Goal: Information Seeking & Learning: Learn about a topic

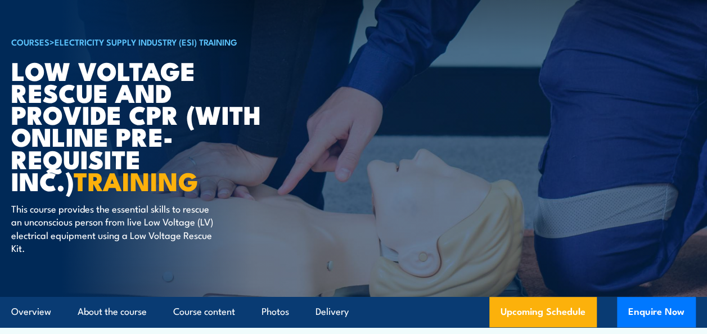
scroll to position [113, 0]
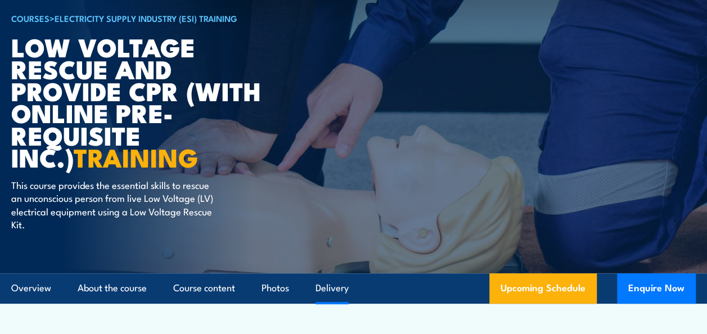
click at [341, 286] on link "Delivery" at bounding box center [332, 288] width 33 height 30
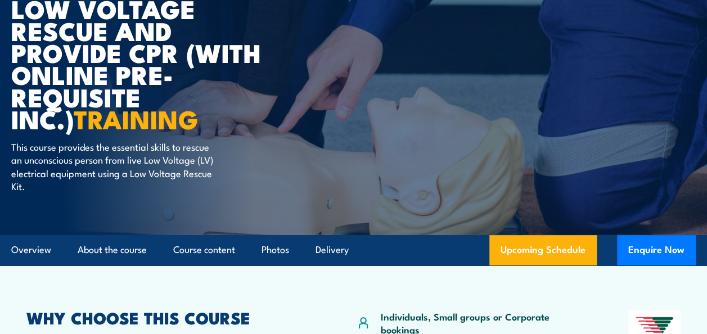
scroll to position [169, 0]
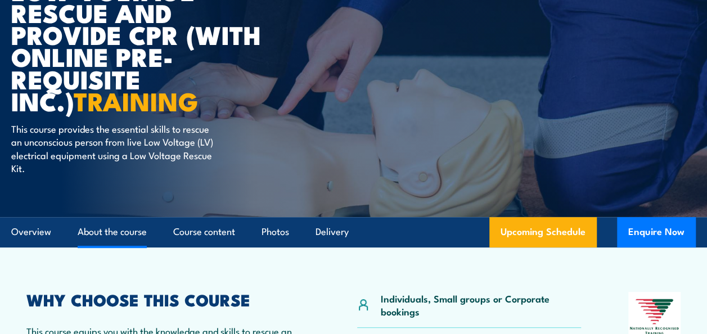
click at [132, 232] on link "About the course" at bounding box center [112, 232] width 69 height 30
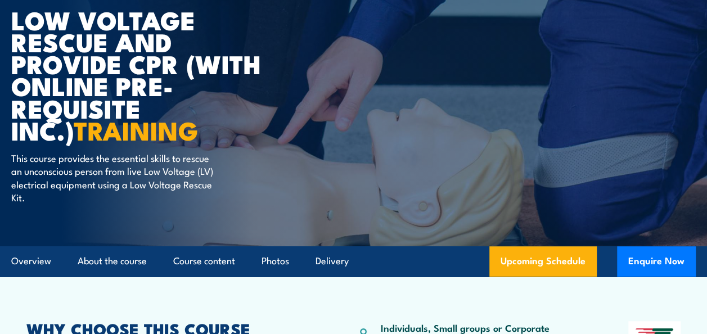
scroll to position [56, 0]
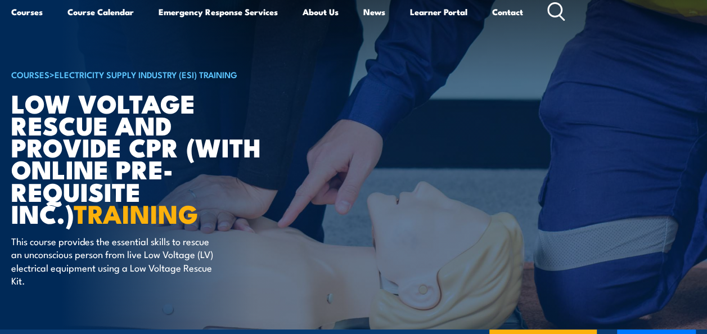
click at [91, 125] on h1 "Low Voltage Rescue and Provide CPR (with online Pre-requisite inc.) TRAINING" at bounding box center [150, 158] width 278 height 132
click at [149, 74] on link "Electricity Supply Industry (ESI) Training" at bounding box center [146, 74] width 183 height 12
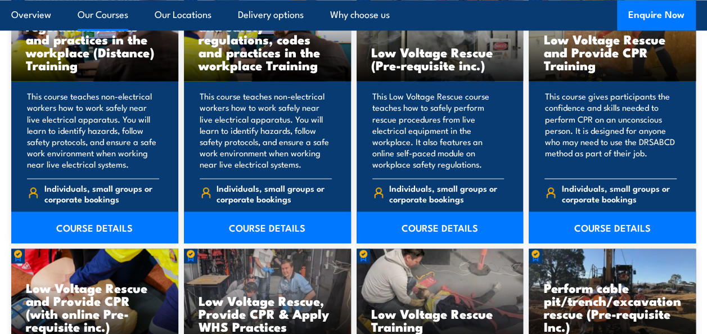
scroll to position [956, 0]
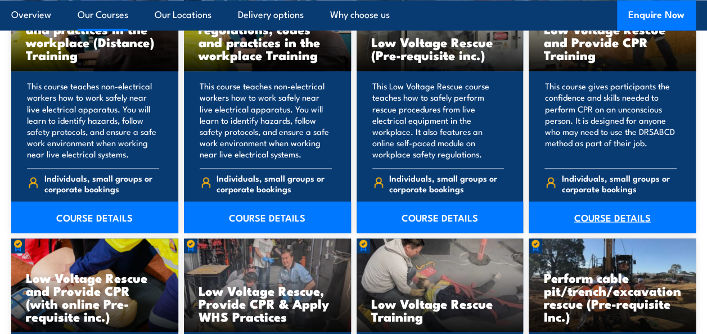
click at [611, 215] on link "COURSE DETAILS" at bounding box center [612, 217] width 167 height 32
